Goal: Transaction & Acquisition: Purchase product/service

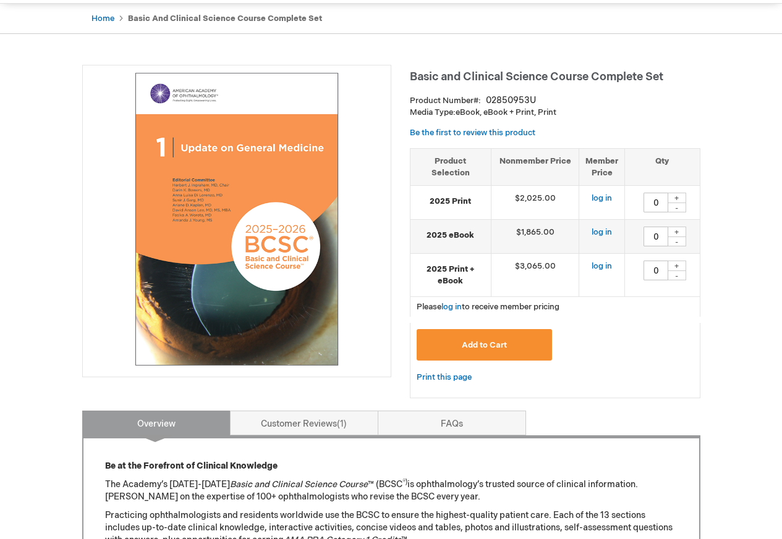
scroll to position [124, 0]
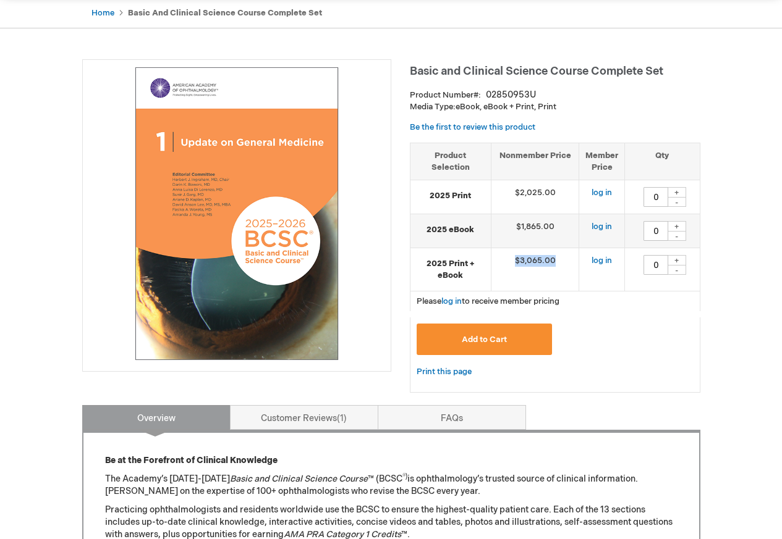
drag, startPoint x: 514, startPoint y: 261, endPoint x: 560, endPoint y: 263, distance: 45.8
click at [560, 263] on td "$3,065.00" at bounding box center [535, 269] width 88 height 43
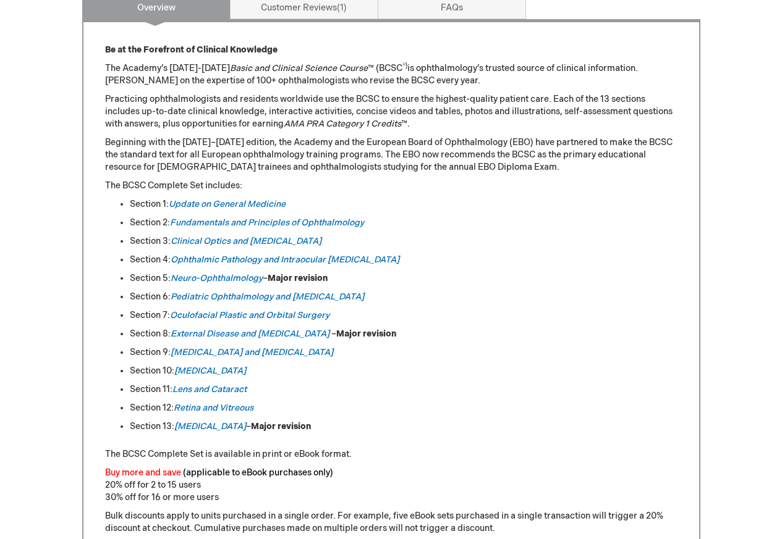
scroll to position [556, 0]
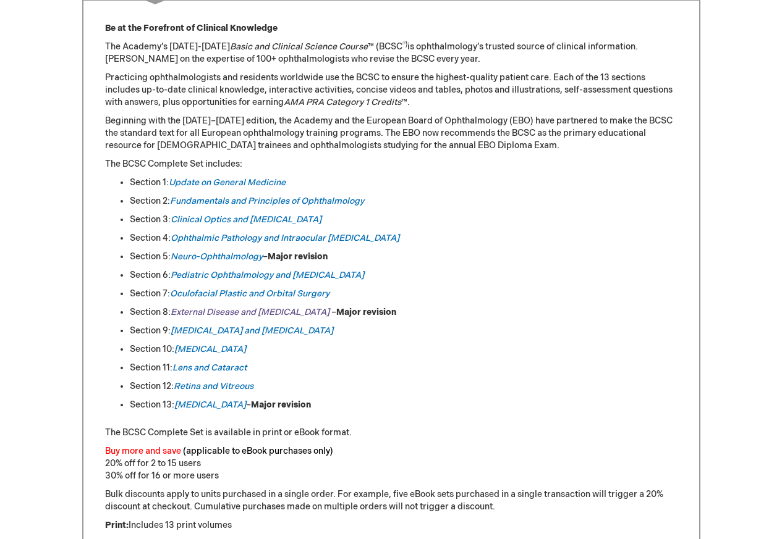
click at [205, 308] on em "External Disease and [MEDICAL_DATA]" at bounding box center [250, 312] width 159 height 11
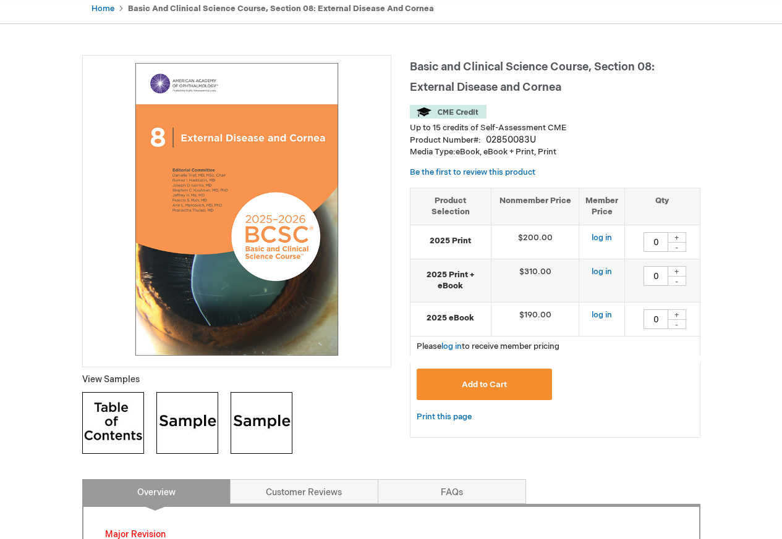
scroll to position [247, 0]
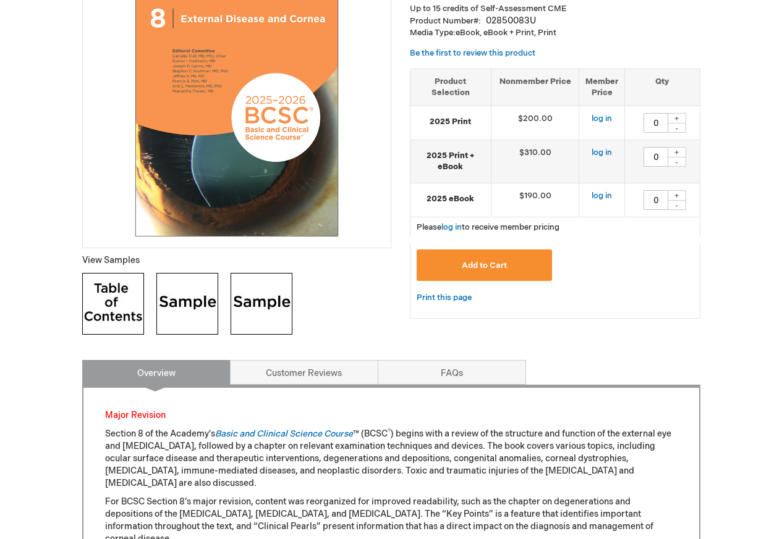
click at [179, 307] on img at bounding box center [187, 304] width 62 height 62
click at [262, 303] on img at bounding box center [261, 304] width 62 height 62
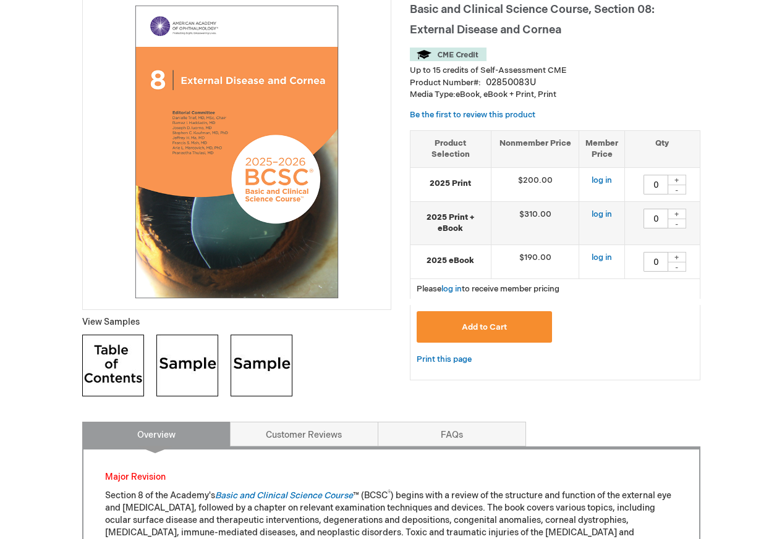
scroll to position [0, 0]
